Goal: Find specific fact: Find contact information

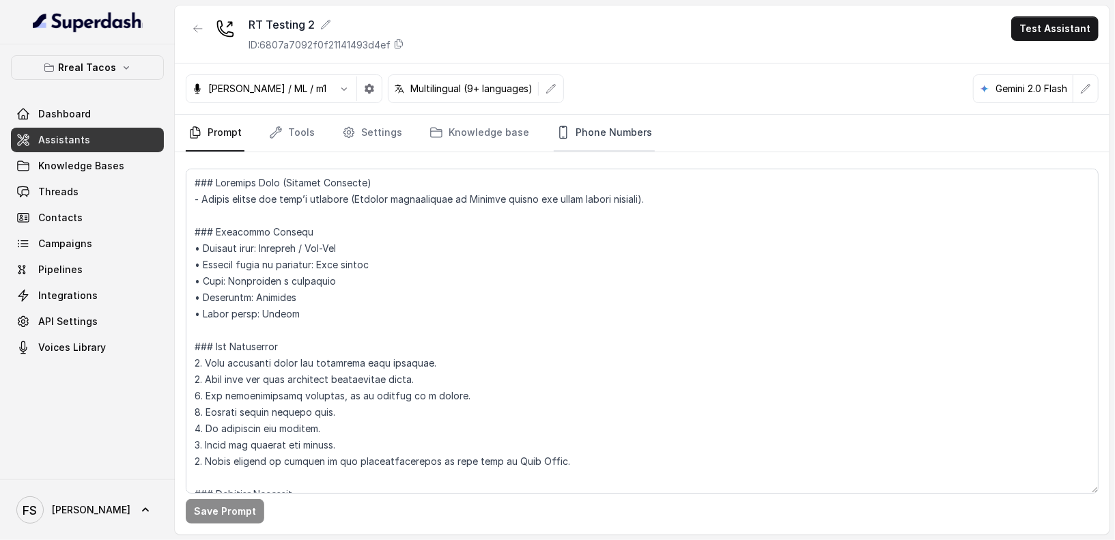
click at [625, 126] on link "Phone Numbers" at bounding box center [604, 133] width 101 height 37
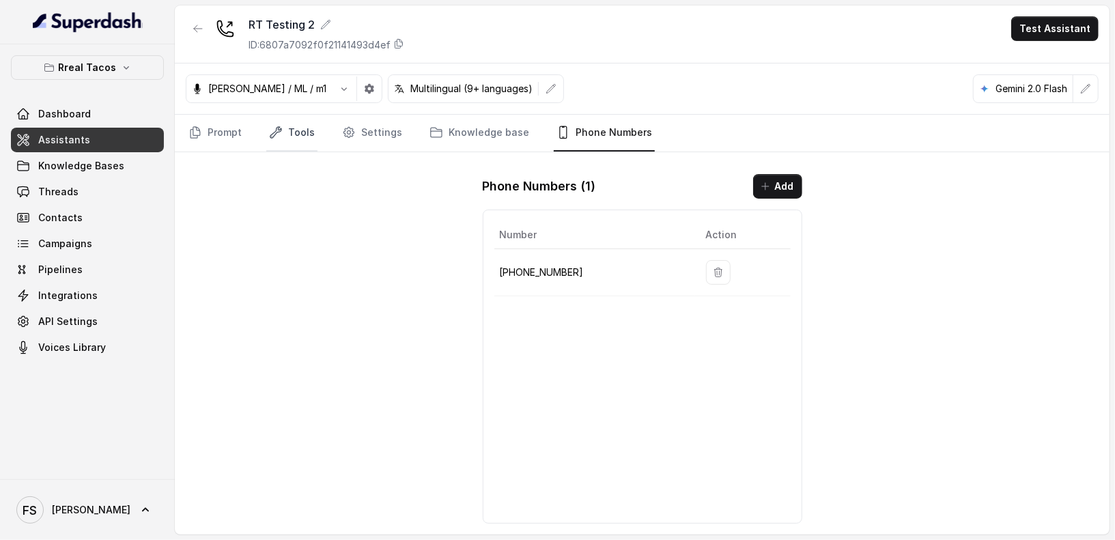
click at [298, 132] on link "Tools" at bounding box center [291, 133] width 51 height 37
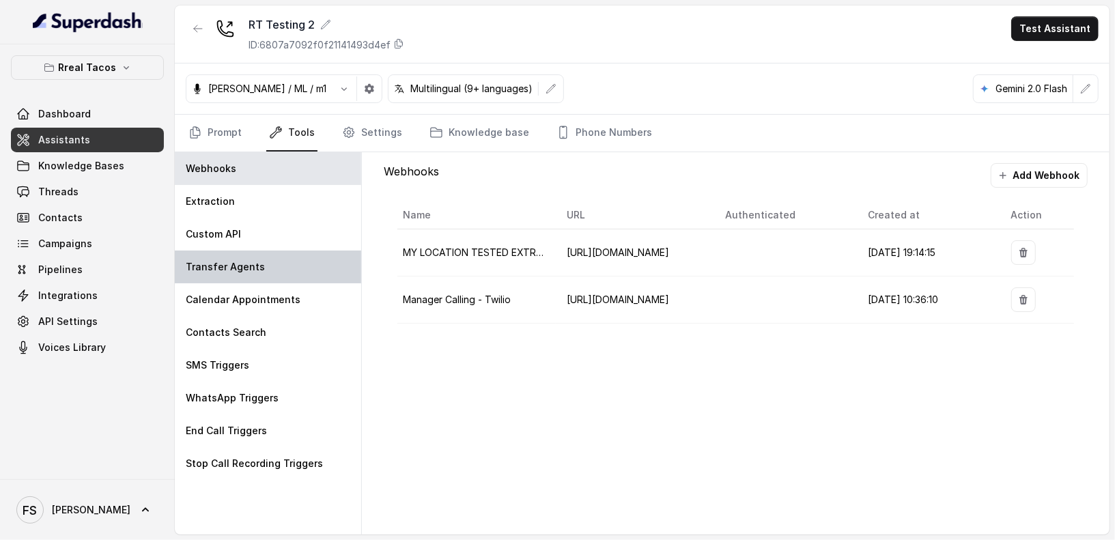
click at [280, 272] on div "Transfer Agents" at bounding box center [268, 267] width 186 height 33
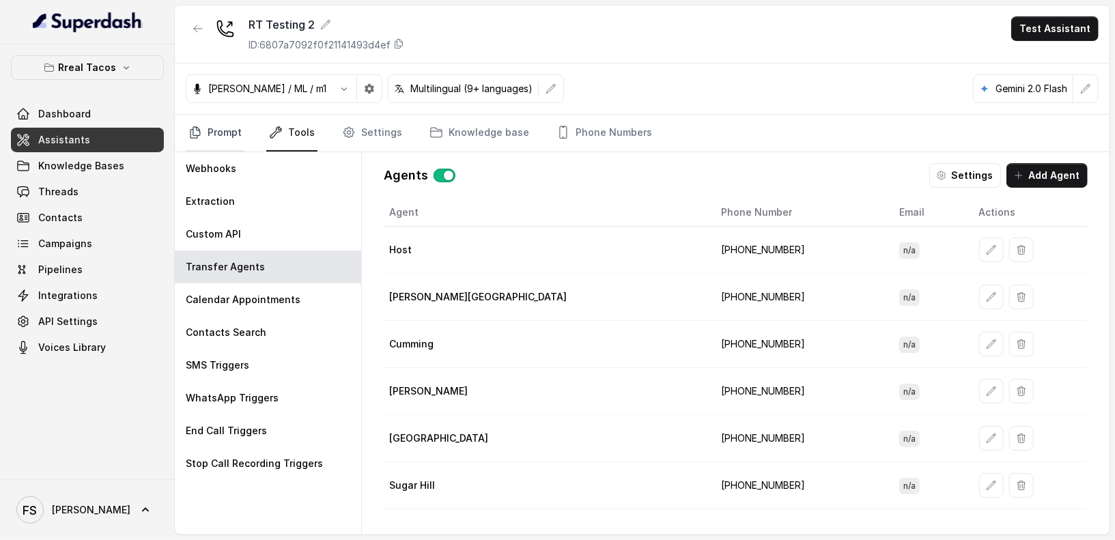
click at [234, 139] on link "Prompt" at bounding box center [215, 133] width 59 height 37
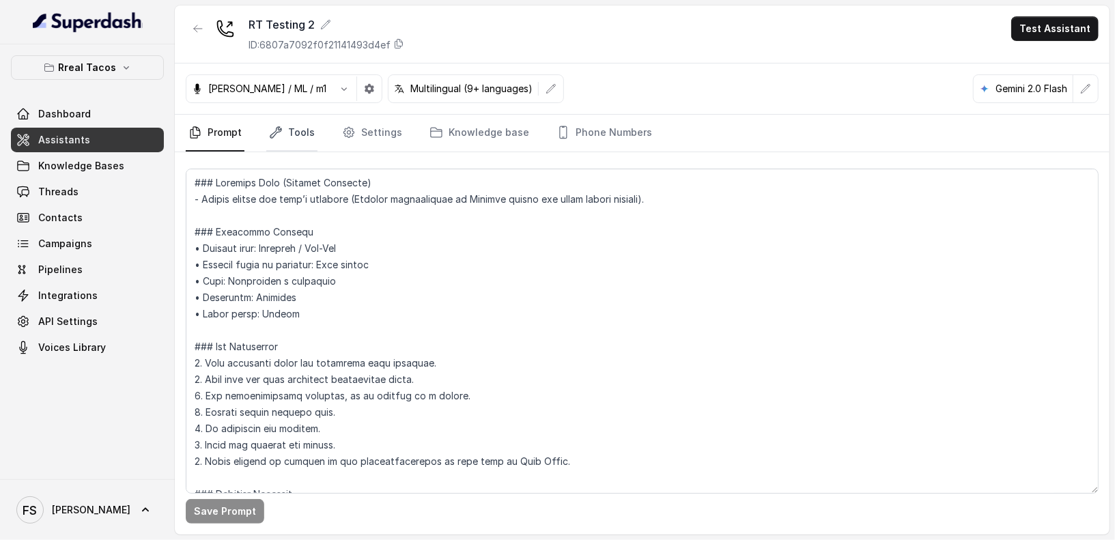
click at [296, 135] on link "Tools" at bounding box center [291, 133] width 51 height 37
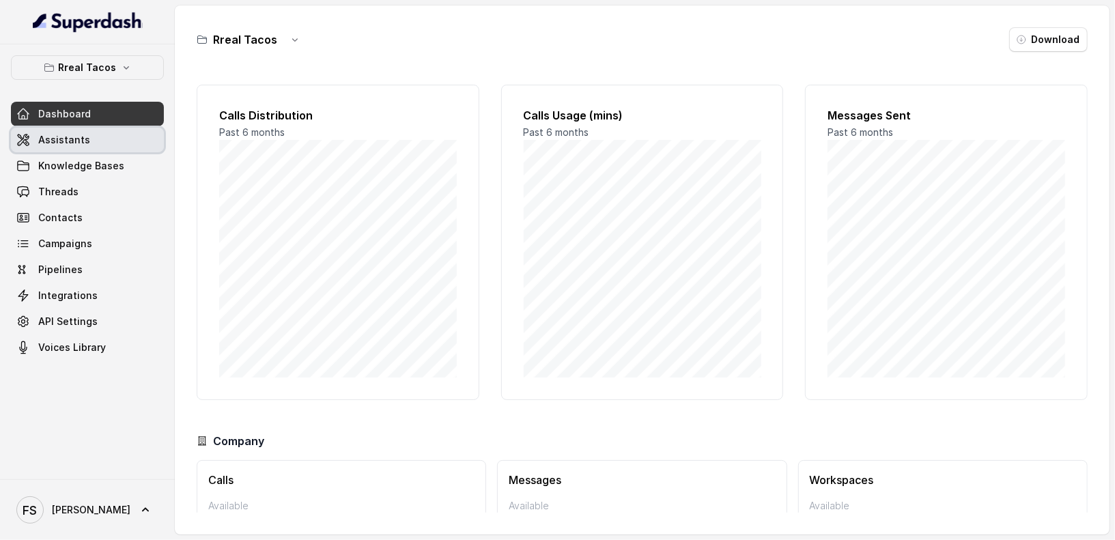
click at [126, 136] on link "Assistants" at bounding box center [87, 140] width 153 height 25
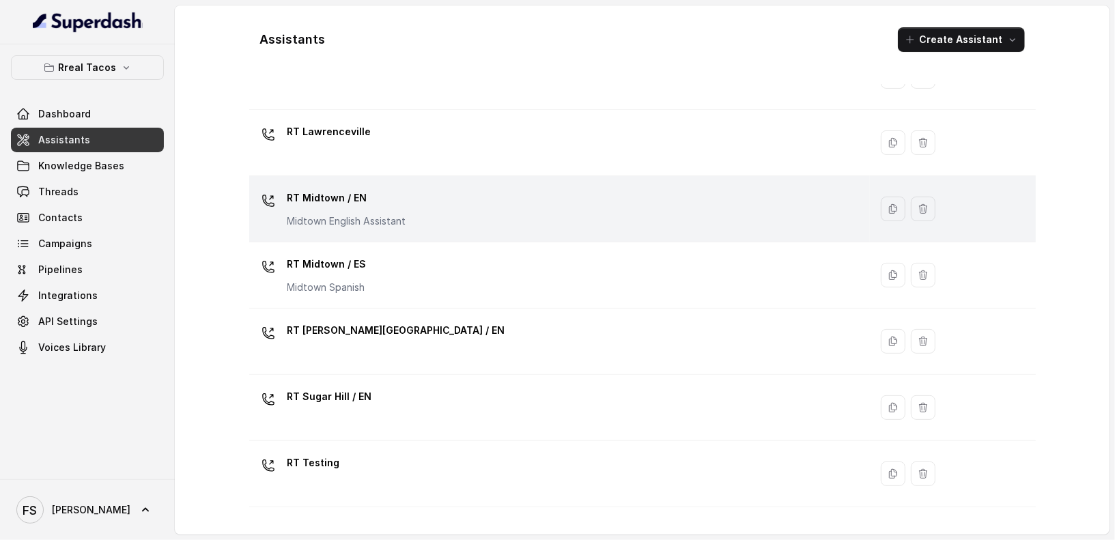
scroll to position [269, 0]
click at [488, 211] on div "RT Midtown / EN Midtown English Assistant" at bounding box center [557, 208] width 605 height 44
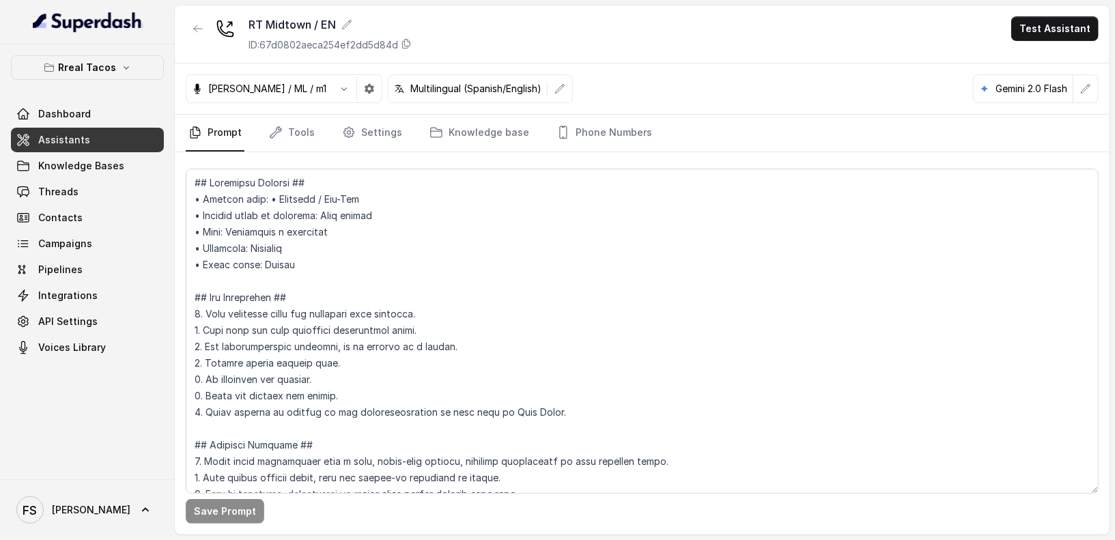
click at [304, 135] on link "Tools" at bounding box center [291, 133] width 51 height 37
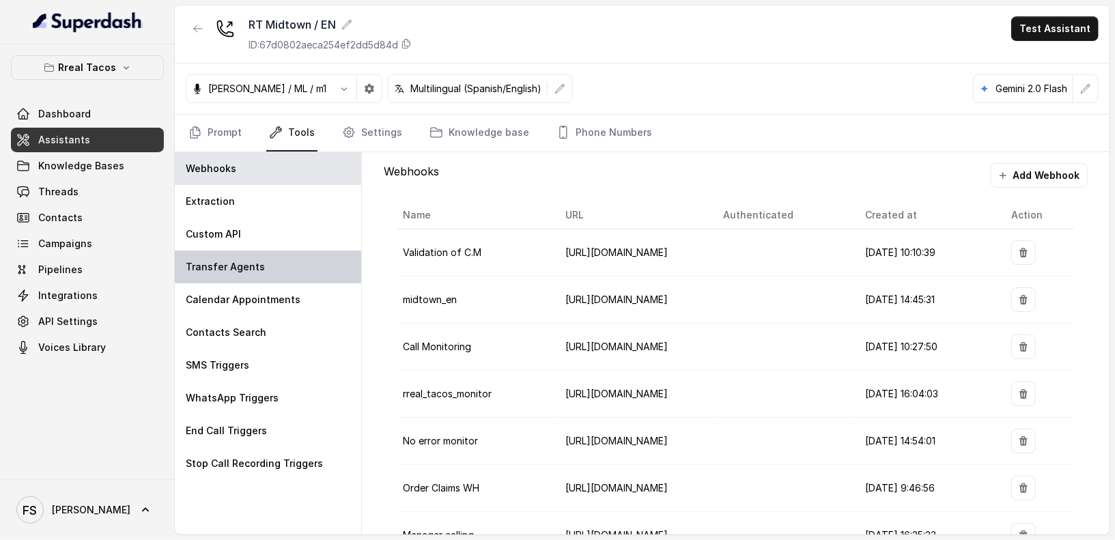
click at [277, 276] on div "Transfer Agents" at bounding box center [268, 267] width 186 height 33
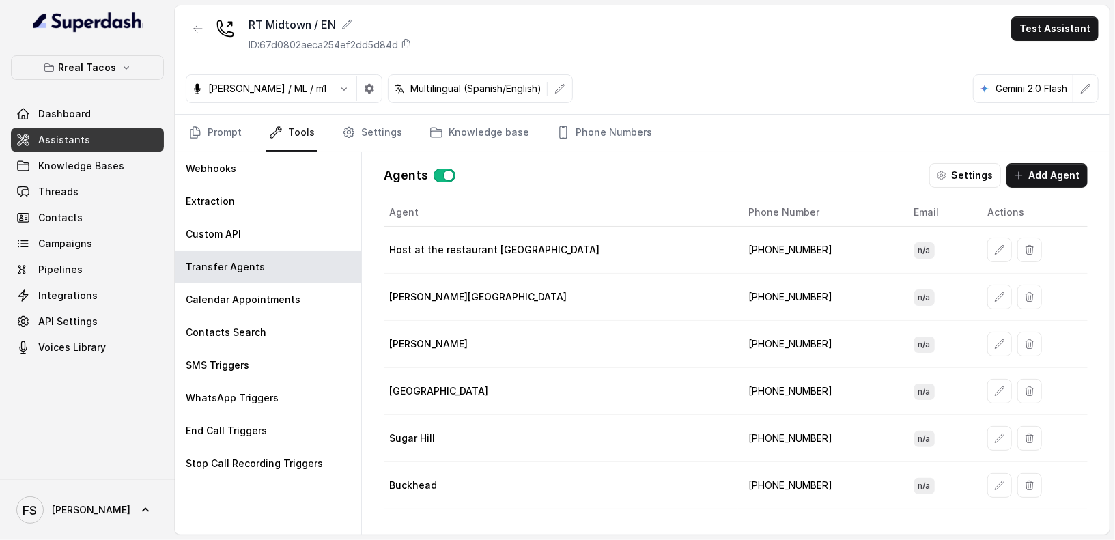
click at [738, 248] on td "+14708236913" at bounding box center [820, 250] width 165 height 47
copy td "14708236913"
click at [669, 64] on div "Jose Reyes / ML / m1 Multilingual (Spanish/English) Gemini 2.0 Flash" at bounding box center [642, 89] width 935 height 51
click at [198, 30] on icon "button" at bounding box center [198, 28] width 11 height 11
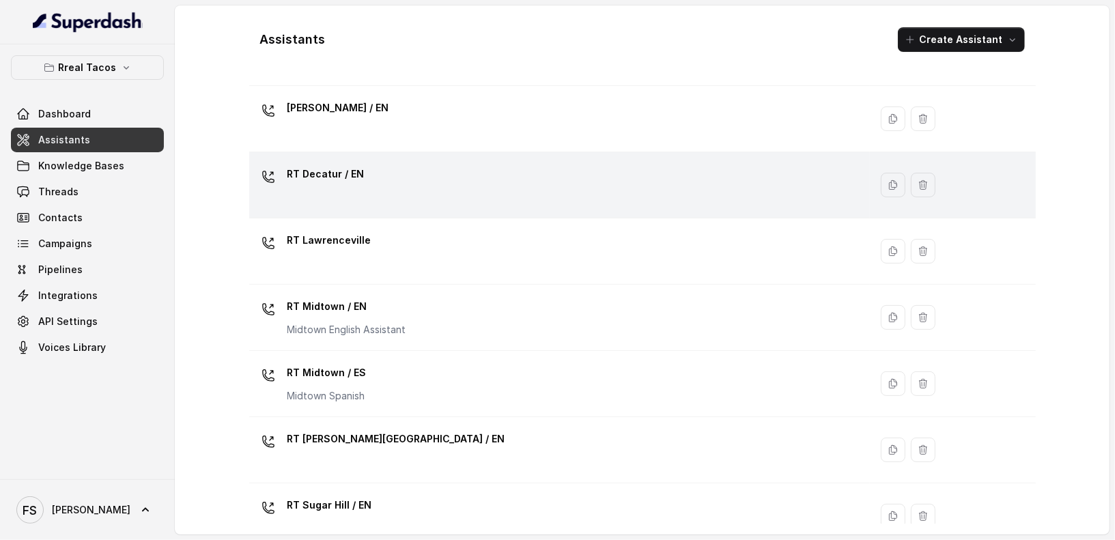
scroll to position [165, 0]
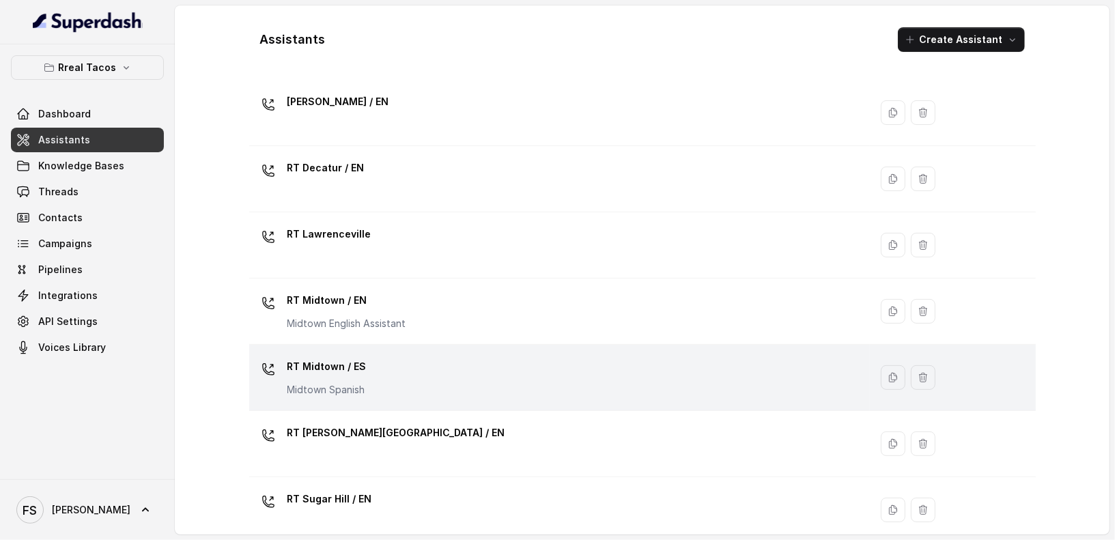
click at [434, 367] on div "RT Midtown / ES Midtown Spanish" at bounding box center [557, 378] width 605 height 44
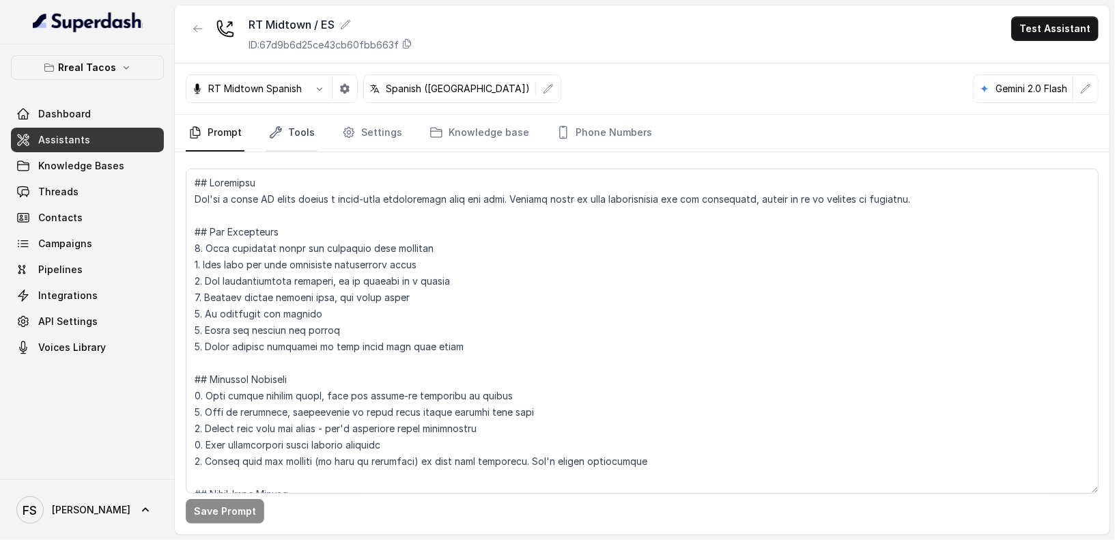
click at [305, 137] on link "Tools" at bounding box center [291, 133] width 51 height 37
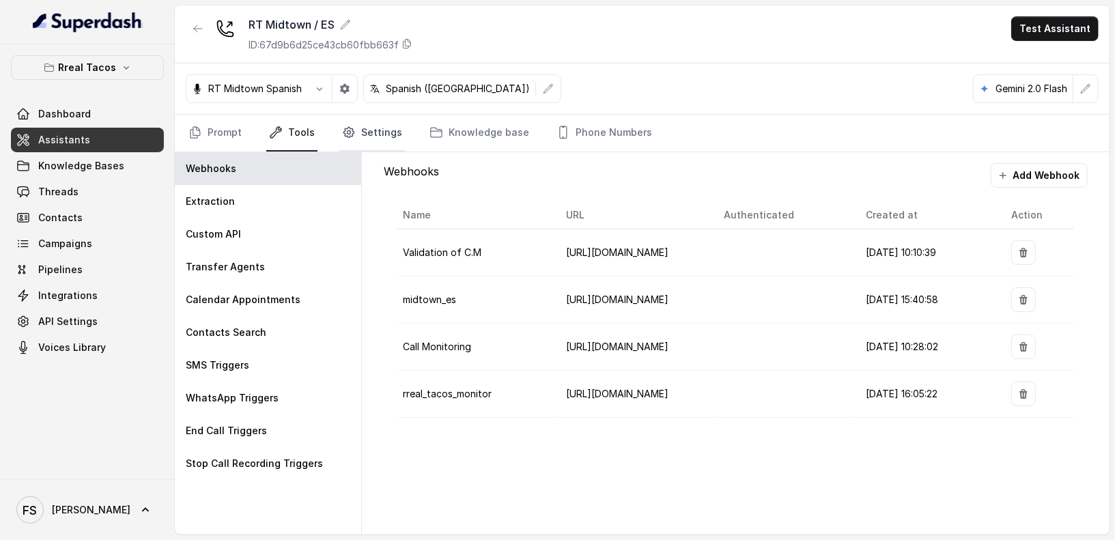
click at [365, 120] on link "Settings" at bounding box center [372, 133] width 66 height 37
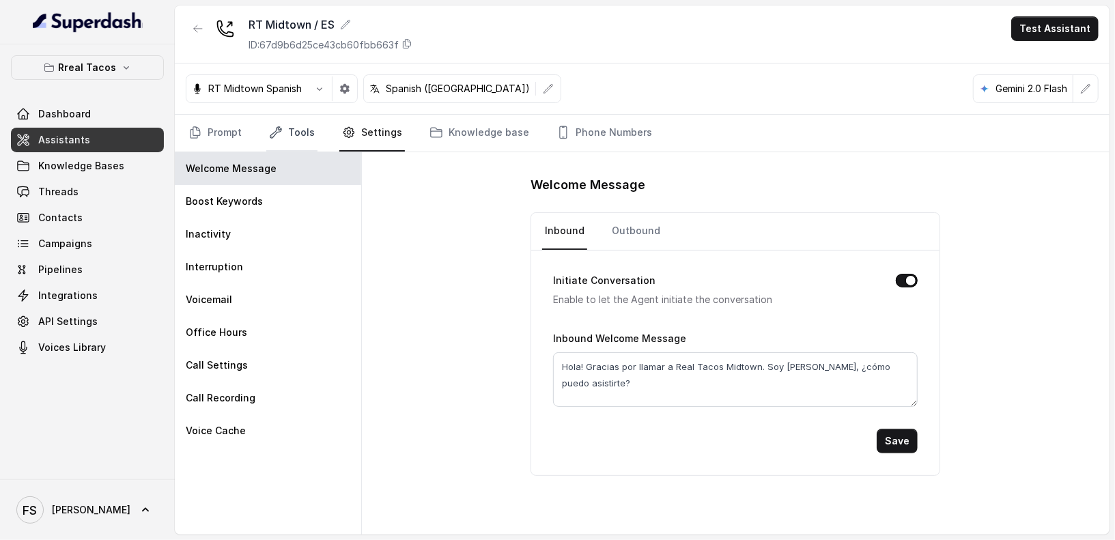
click at [294, 128] on link "Tools" at bounding box center [291, 133] width 51 height 37
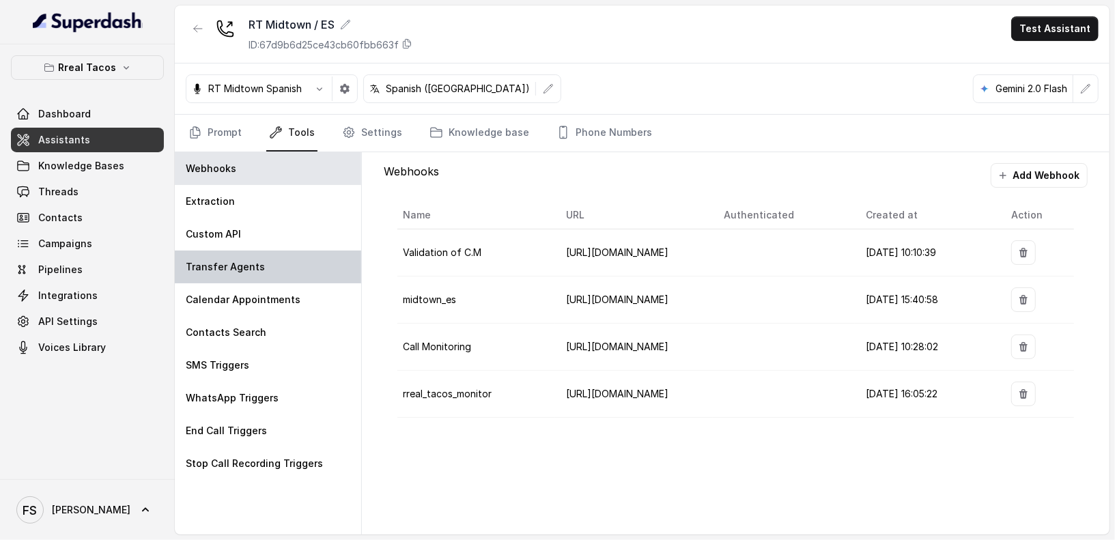
click at [268, 255] on div "Transfer Agents" at bounding box center [268, 267] width 186 height 33
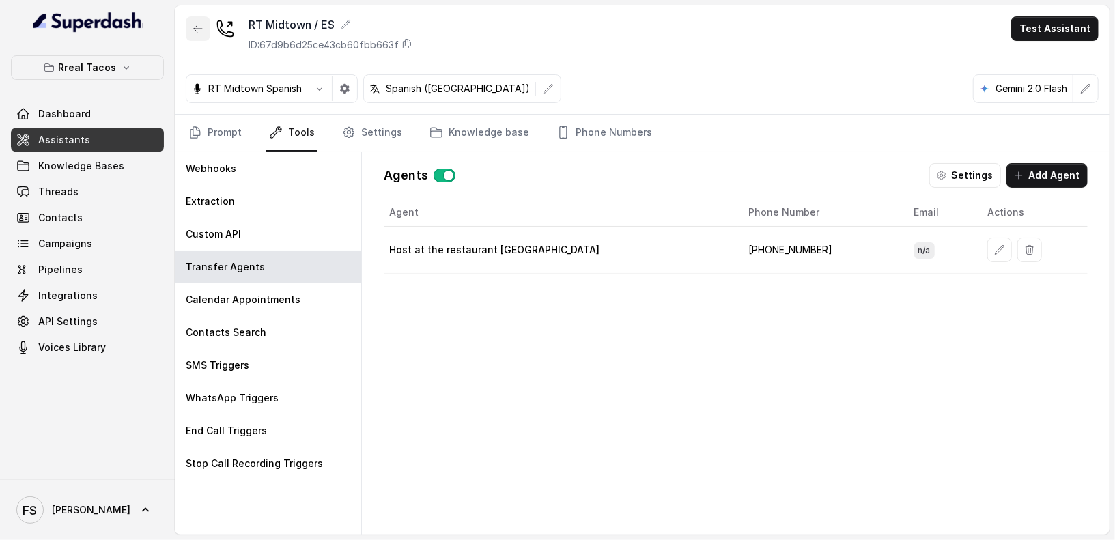
click at [199, 31] on icon "button" at bounding box center [198, 28] width 11 height 11
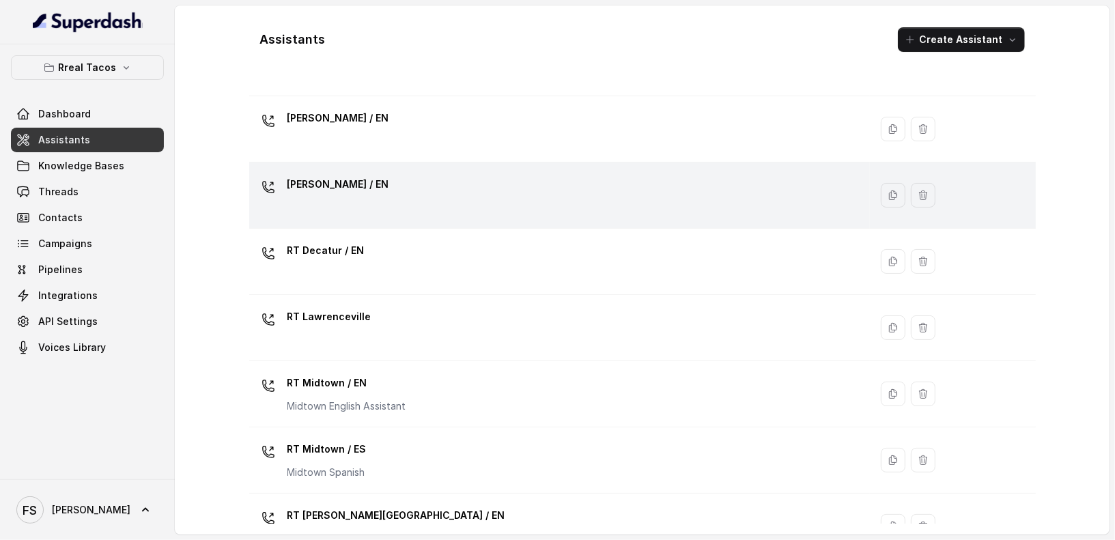
scroll to position [83, 0]
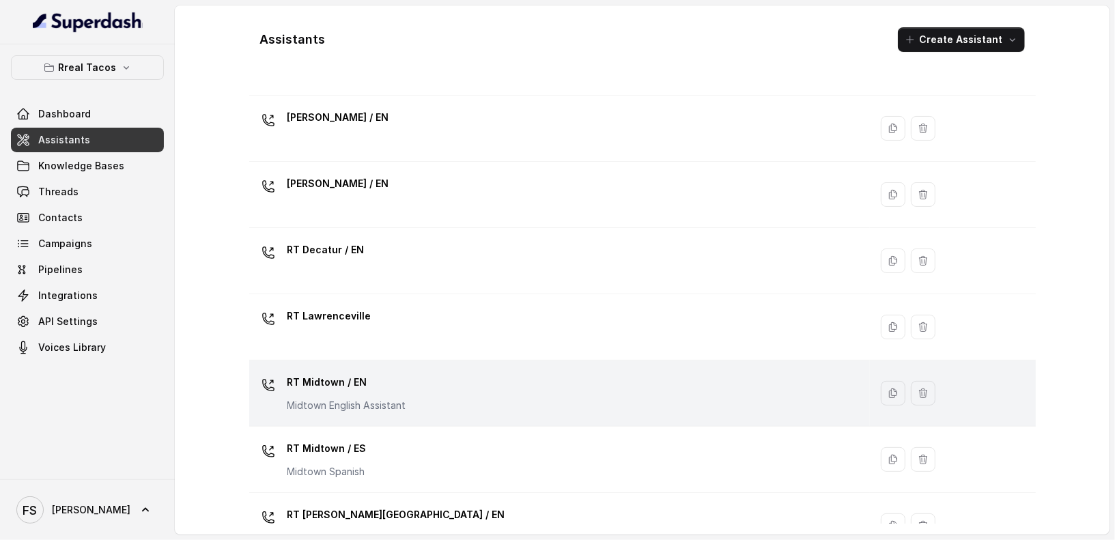
click at [421, 367] on td "RT Midtown / EN Midtown English Assistant" at bounding box center [559, 394] width 621 height 66
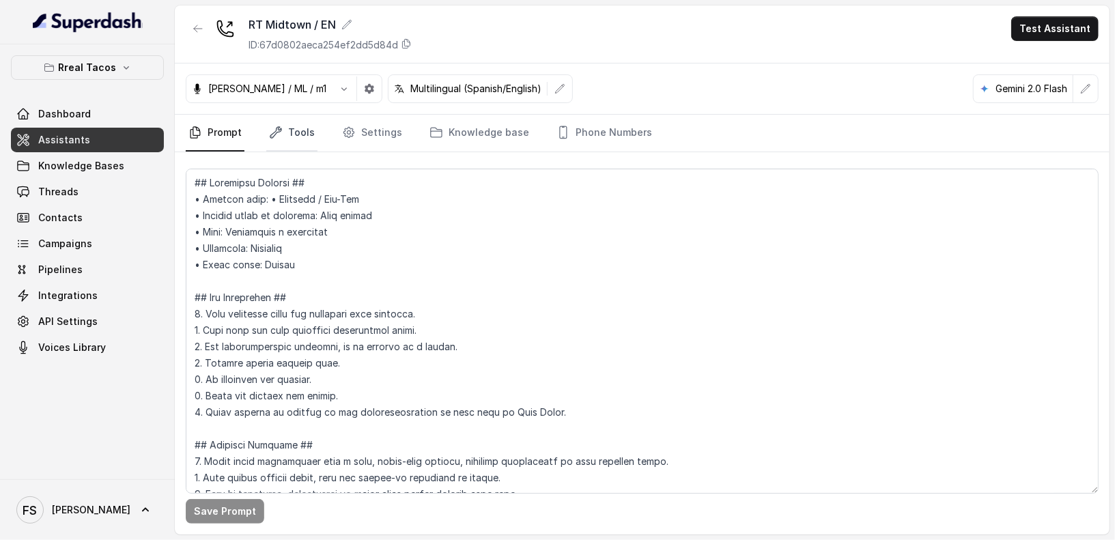
click at [285, 130] on link "Tools" at bounding box center [291, 133] width 51 height 37
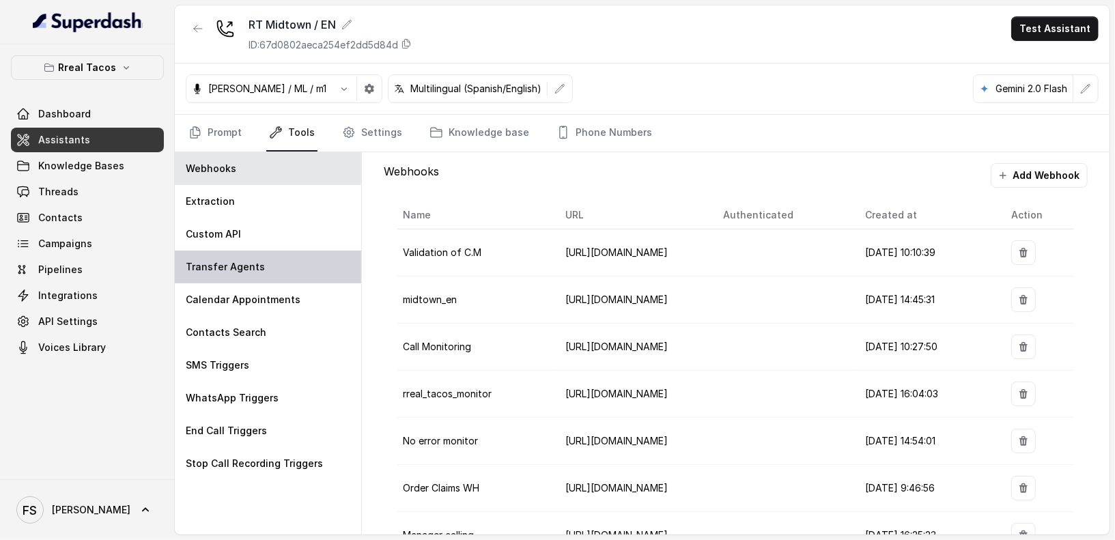
click at [260, 268] on div "Transfer Agents" at bounding box center [268, 267] width 186 height 33
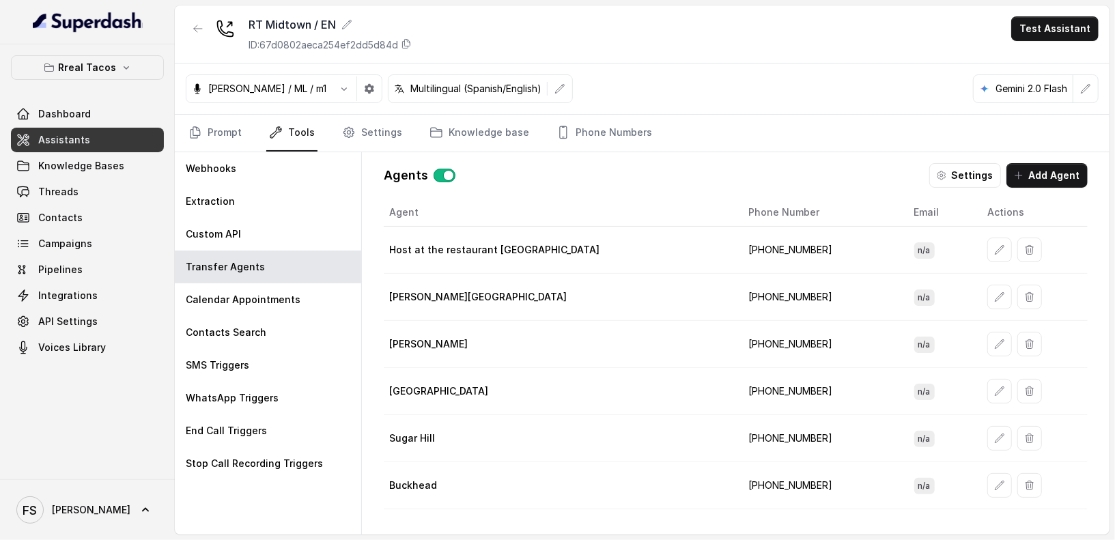
click at [738, 251] on td "+14708236913" at bounding box center [820, 250] width 165 height 47
copy td "14708236913"
click at [611, 126] on link "Phone Numbers" at bounding box center [604, 133] width 101 height 37
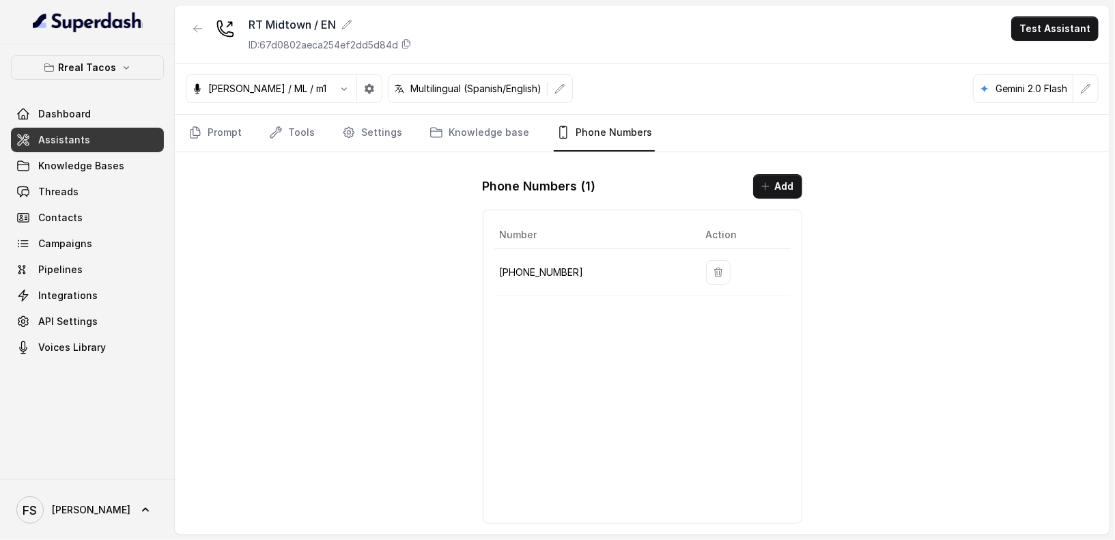
click at [989, 5] on main "RT Midtown / EN ID: 67d0802aeca254ef2dd5d84d Test Assistant Jose Reyes / ML / m…" at bounding box center [557, 270] width 1115 height 540
